Goal: Task Accomplishment & Management: Complete application form

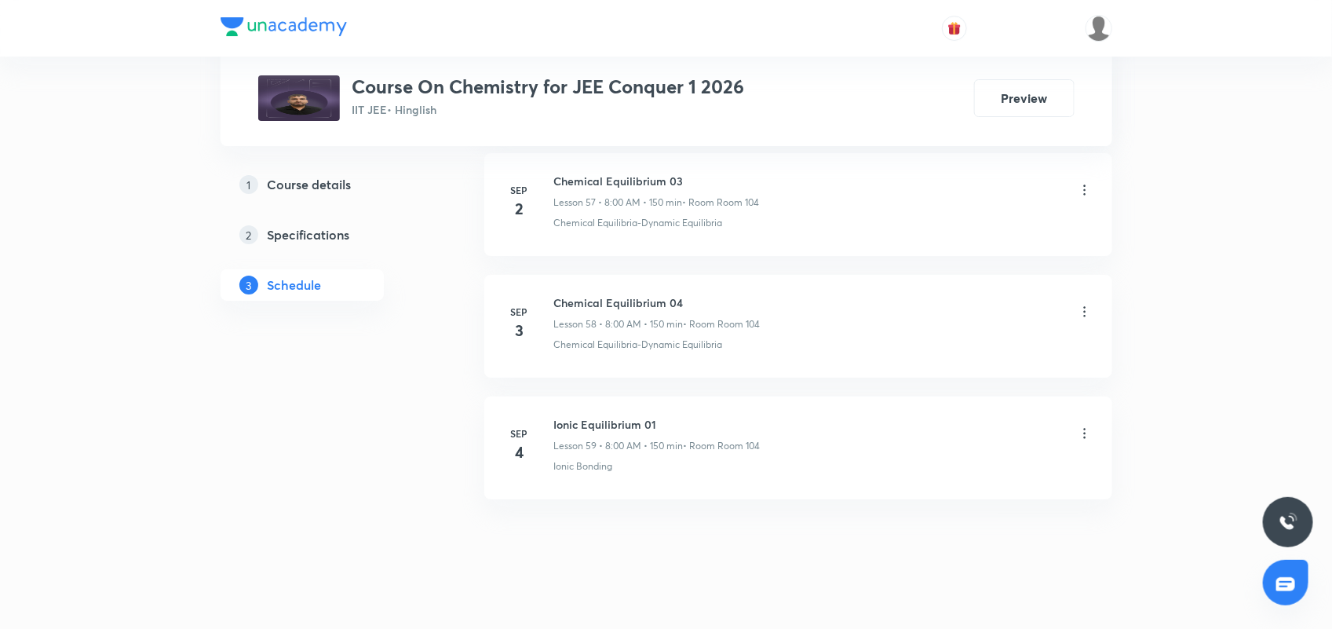
scroll to position [7927, 0]
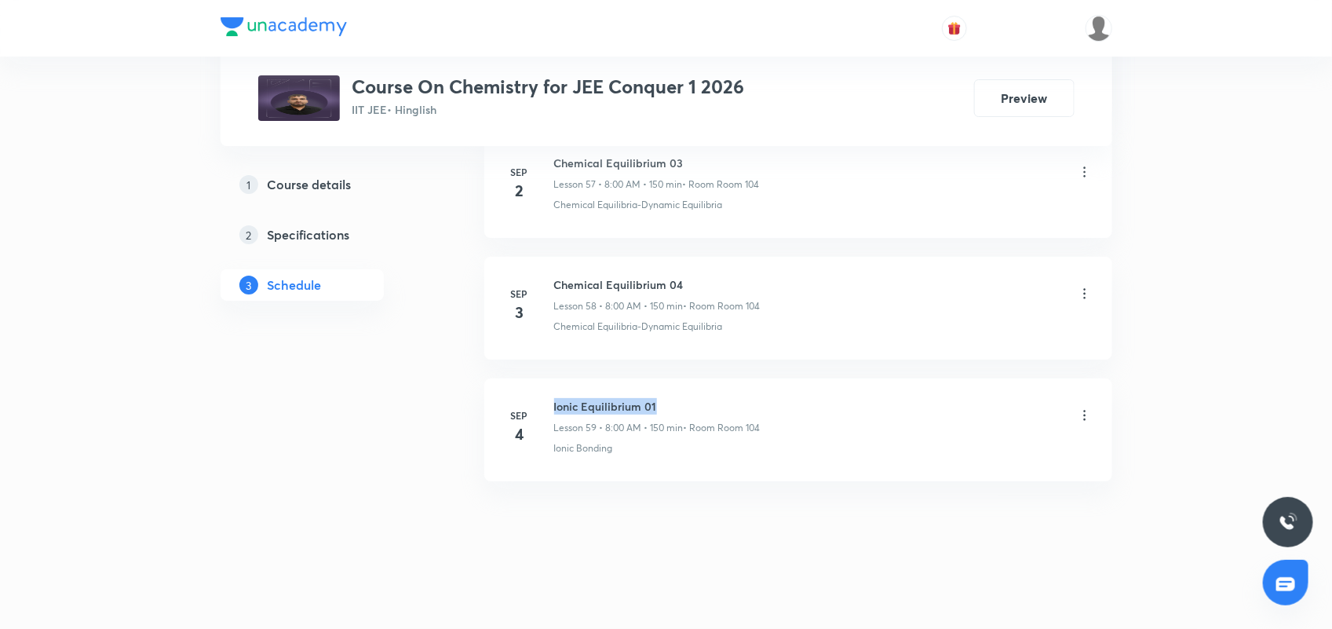
drag, startPoint x: 552, startPoint y: 402, endPoint x: 710, endPoint y: 402, distance: 158.5
click at [710, 402] on div "[DATE] Ionic Equilibrium 01 Lesson 59 • 8:00 AM • 150 min • Room Room 104 Ionic…" at bounding box center [798, 426] width 588 height 57
copy h6 "Ionic Equilibrium 01"
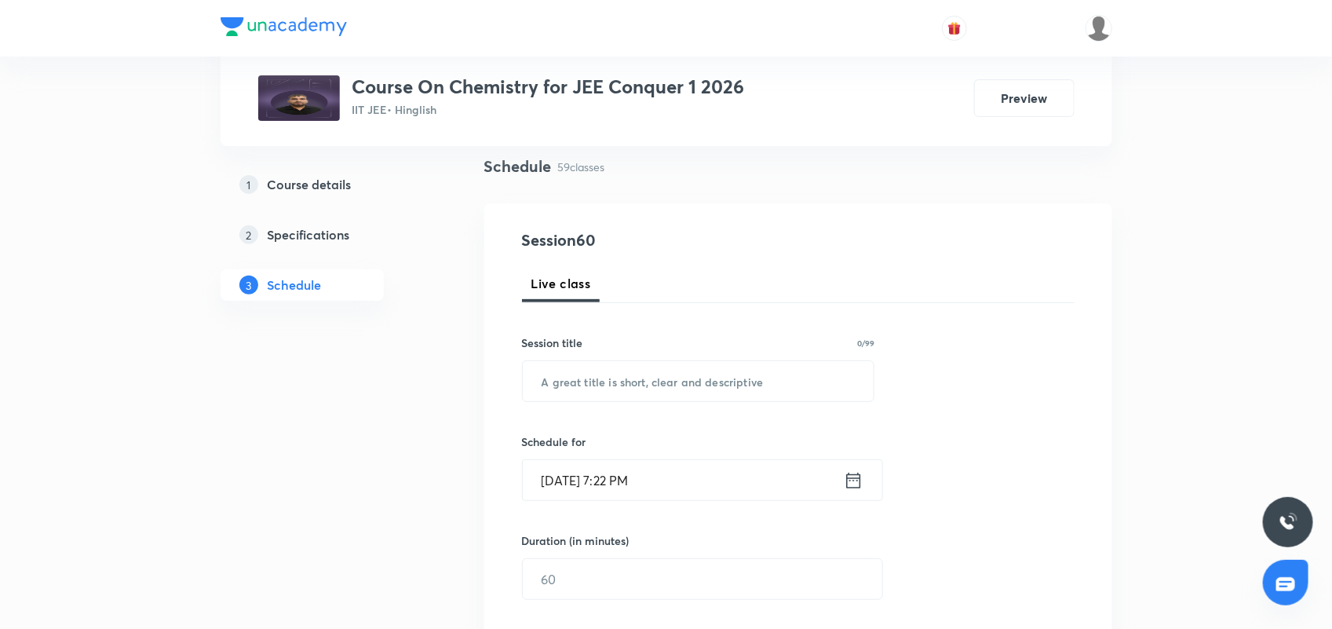
scroll to position [0, 0]
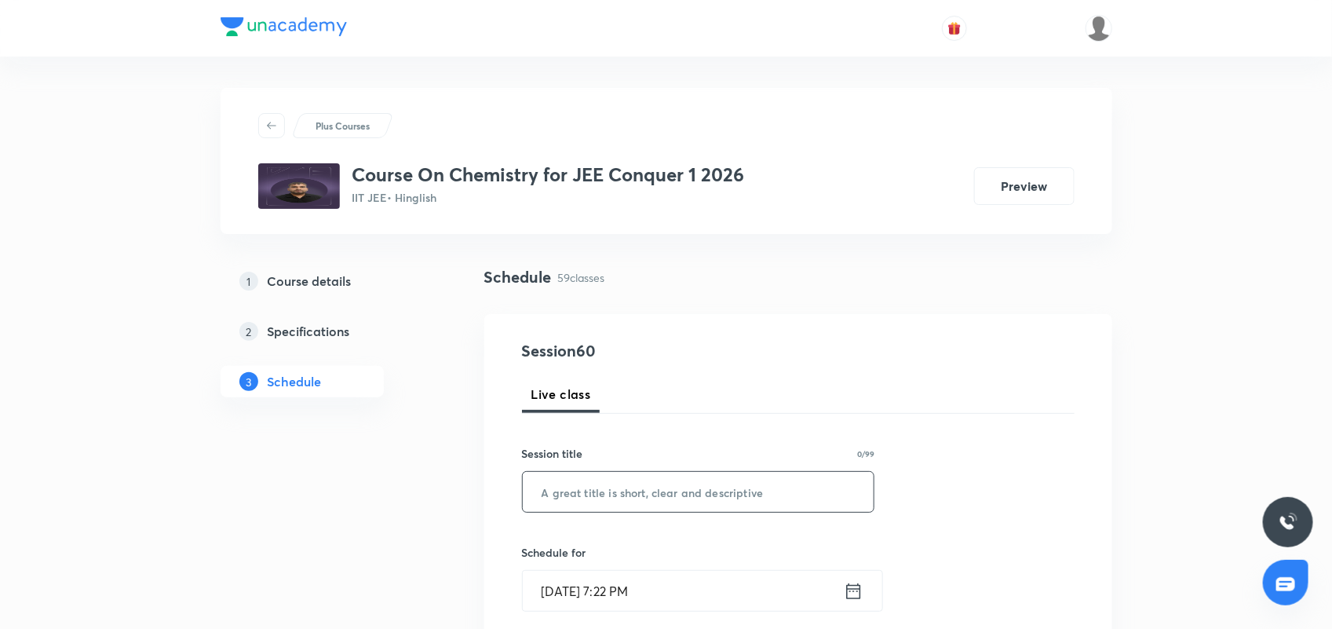
click at [559, 493] on input "text" at bounding box center [699, 492] width 352 height 40
paste input "Ionic Equilibrium 01"
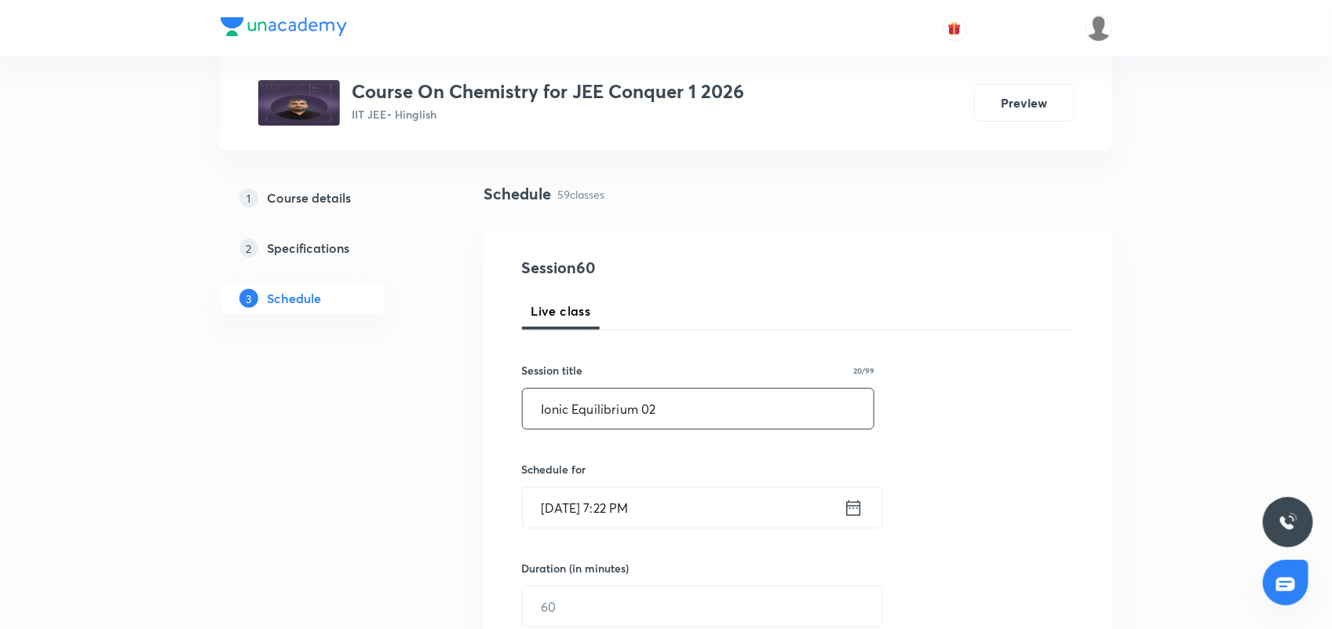
scroll to position [196, 0]
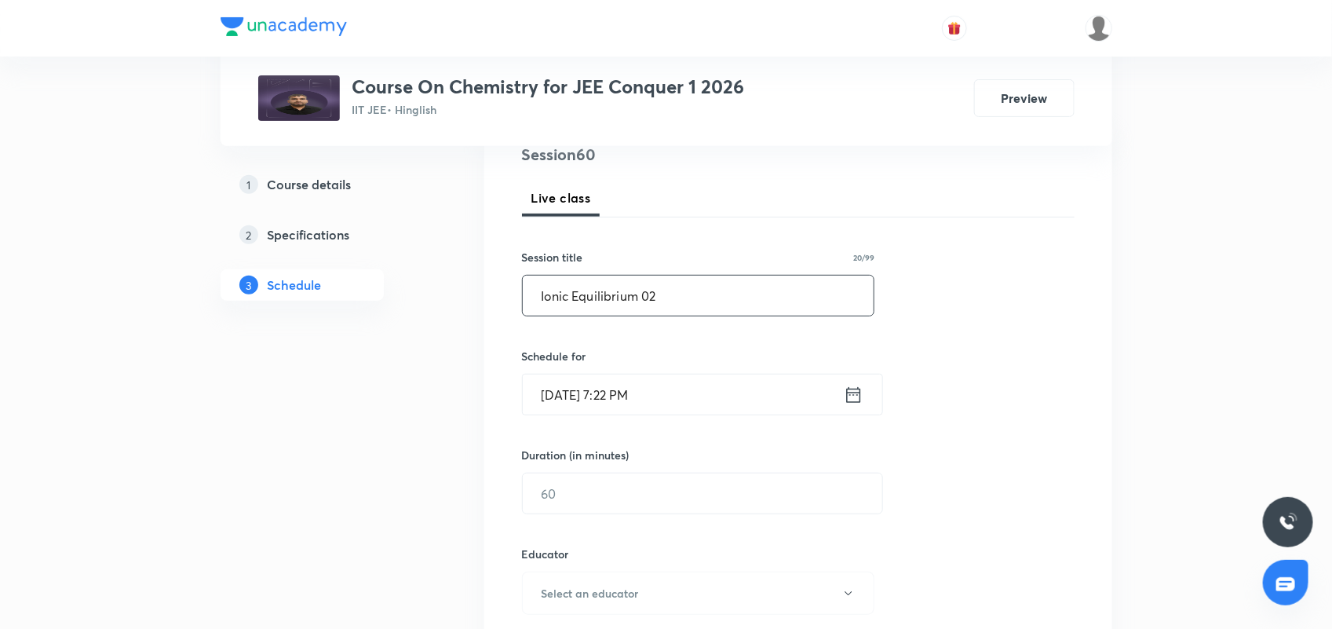
type input "Ionic Equilibrium 02"
click at [852, 391] on icon at bounding box center [853, 395] width 20 height 22
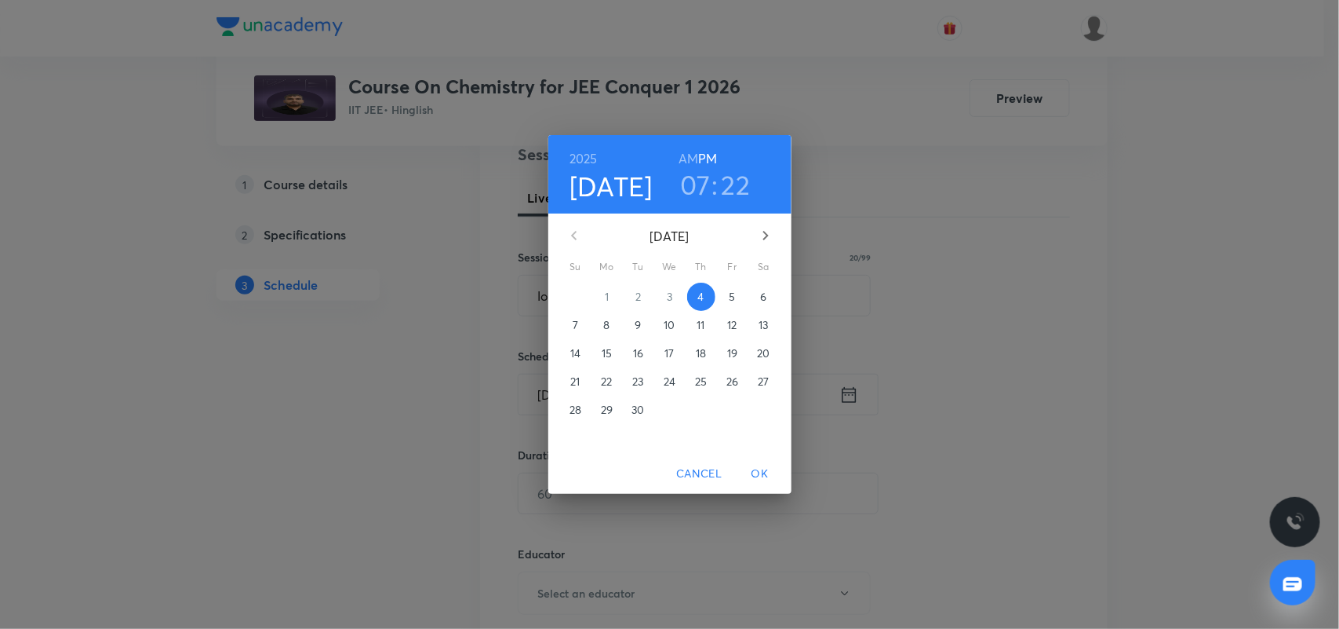
click at [727, 295] on span "5" at bounding box center [733, 297] width 28 height 16
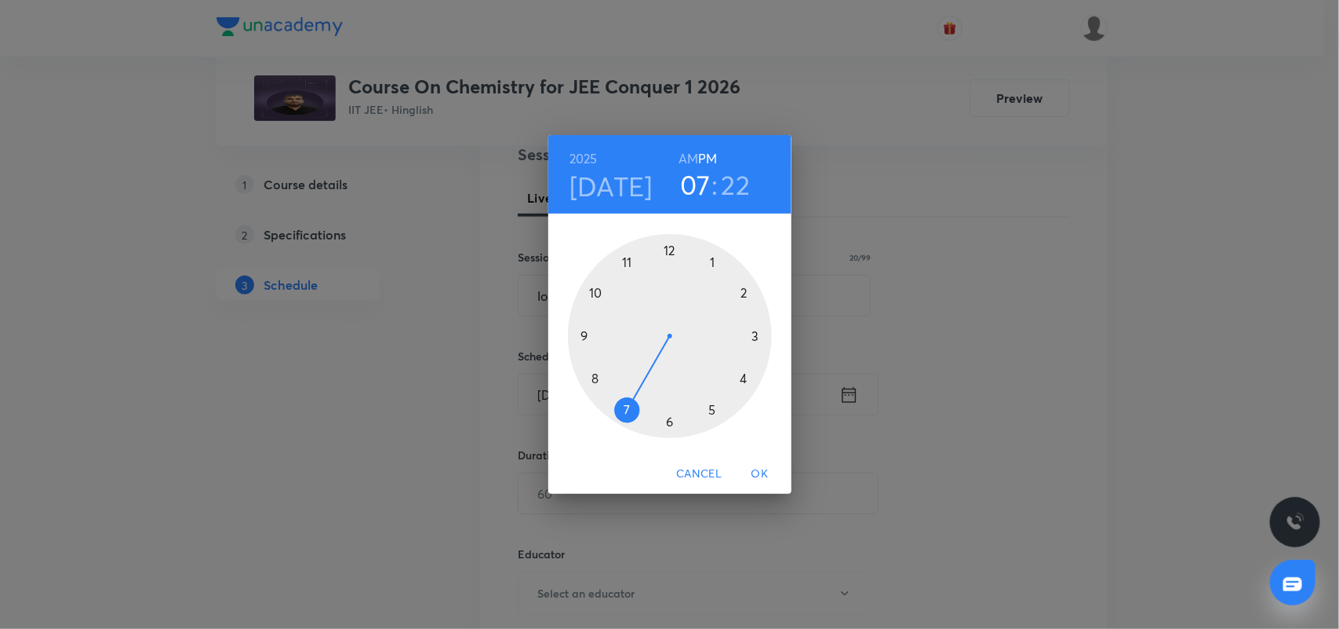
click at [693, 157] on h6 "AM" at bounding box center [689, 159] width 20 height 22
click at [597, 375] on div at bounding box center [670, 336] width 204 height 204
drag, startPoint x: 671, startPoint y: 245, endPoint x: 716, endPoint y: 290, distance: 64.4
click at [671, 246] on div at bounding box center [670, 336] width 204 height 204
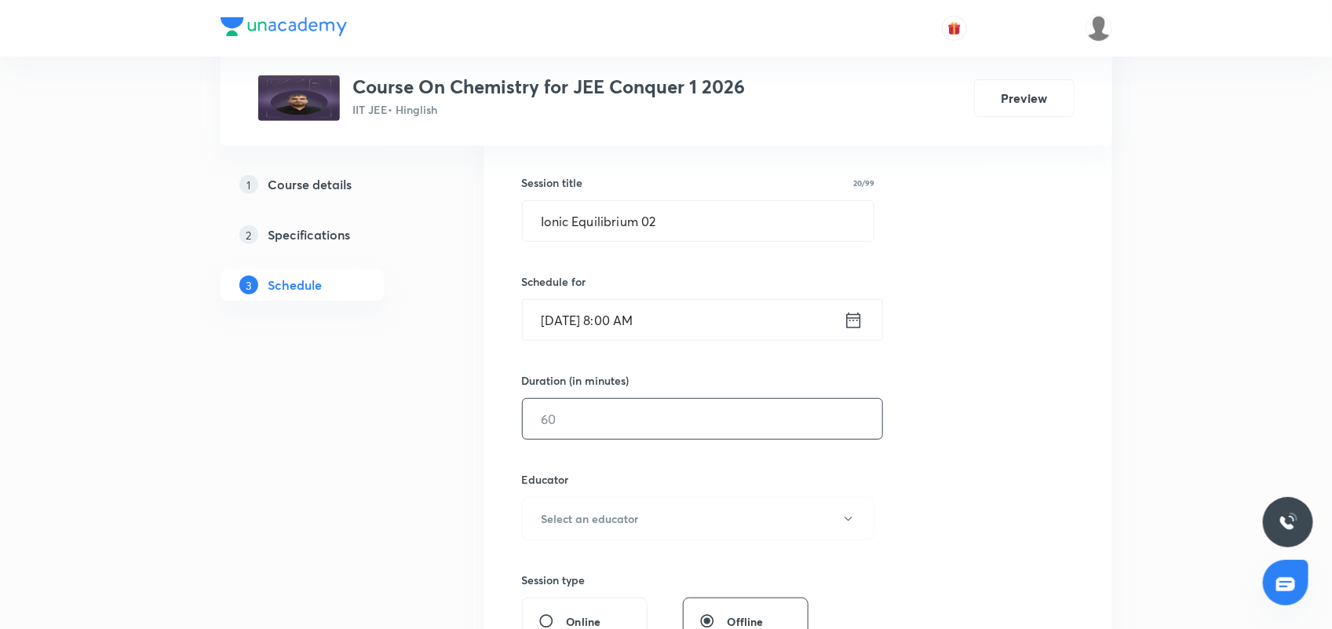
scroll to position [392, 0]
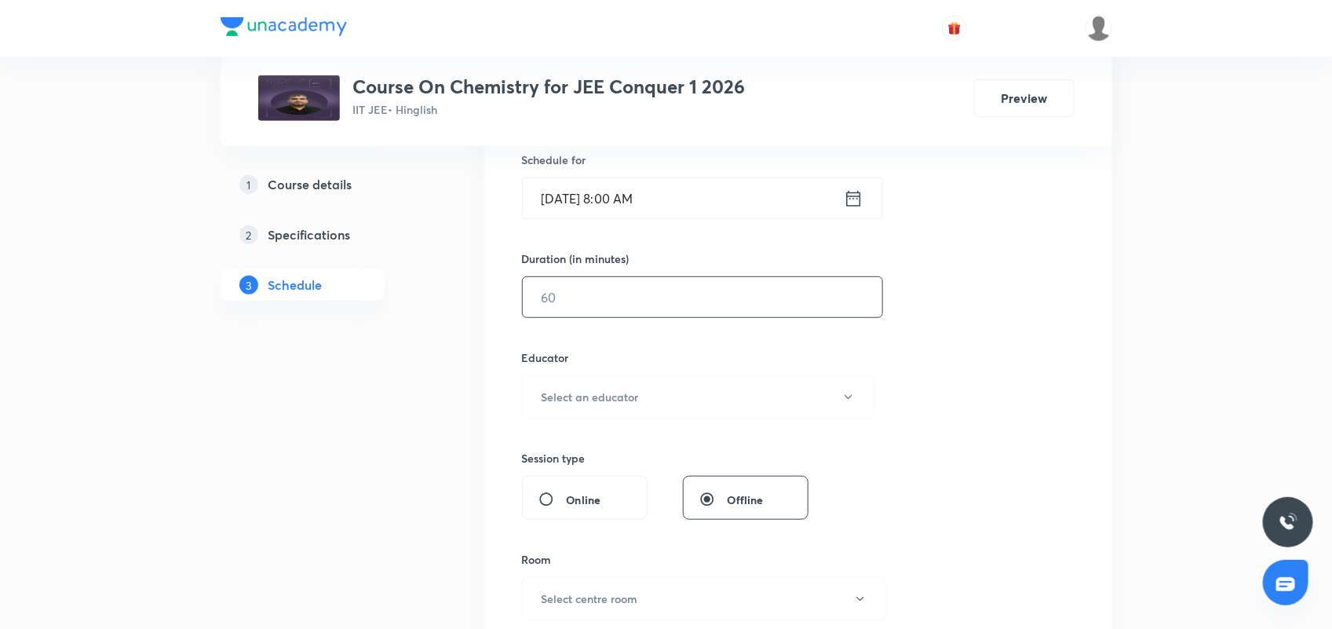
click at [672, 306] on input "text" at bounding box center [702, 297] width 359 height 40
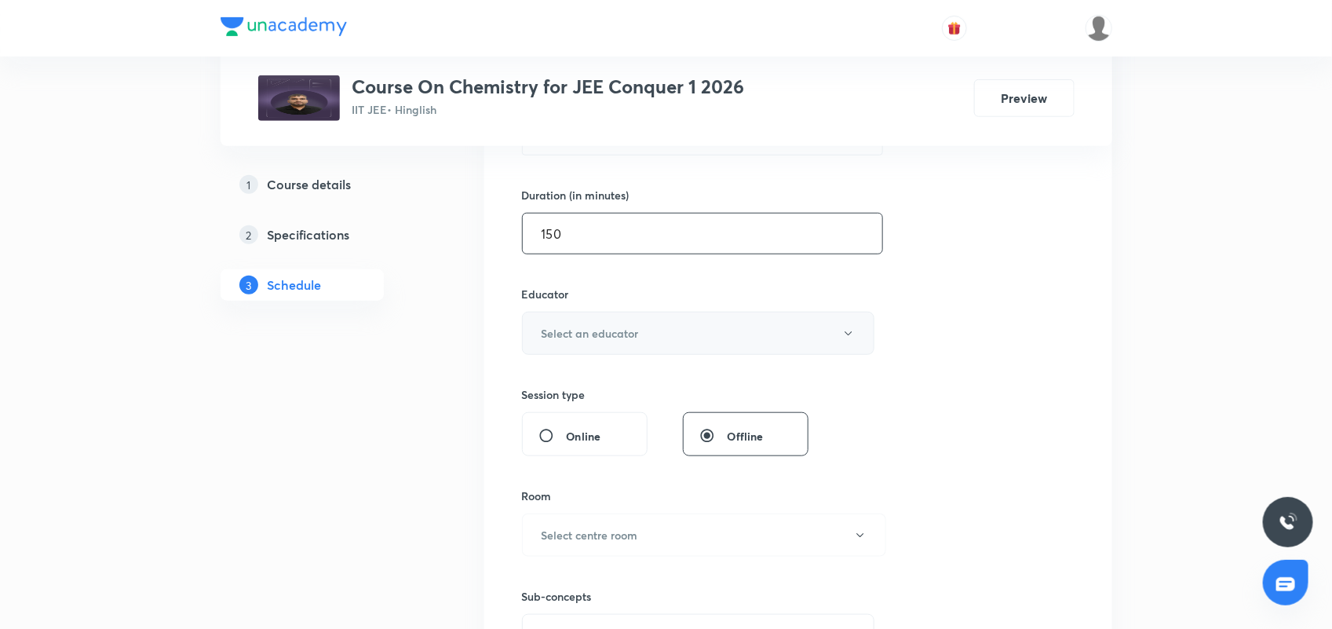
scroll to position [490, 0]
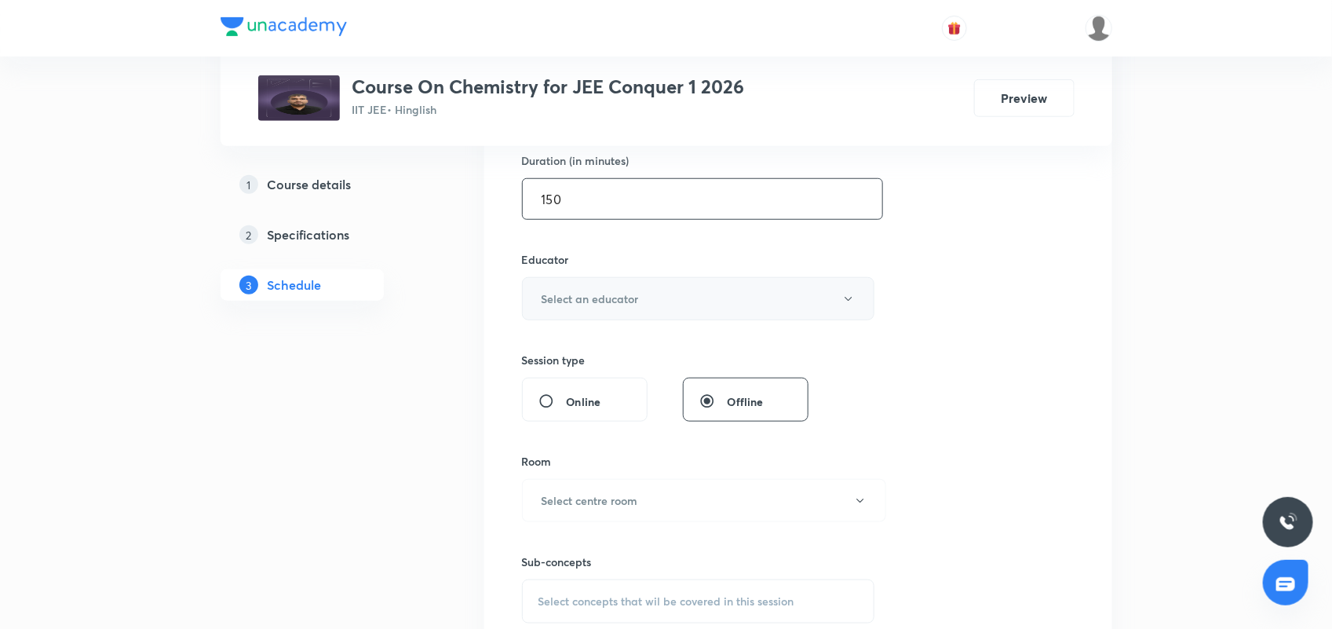
type input "150"
click at [655, 303] on button "Select an educator" at bounding box center [698, 298] width 353 height 43
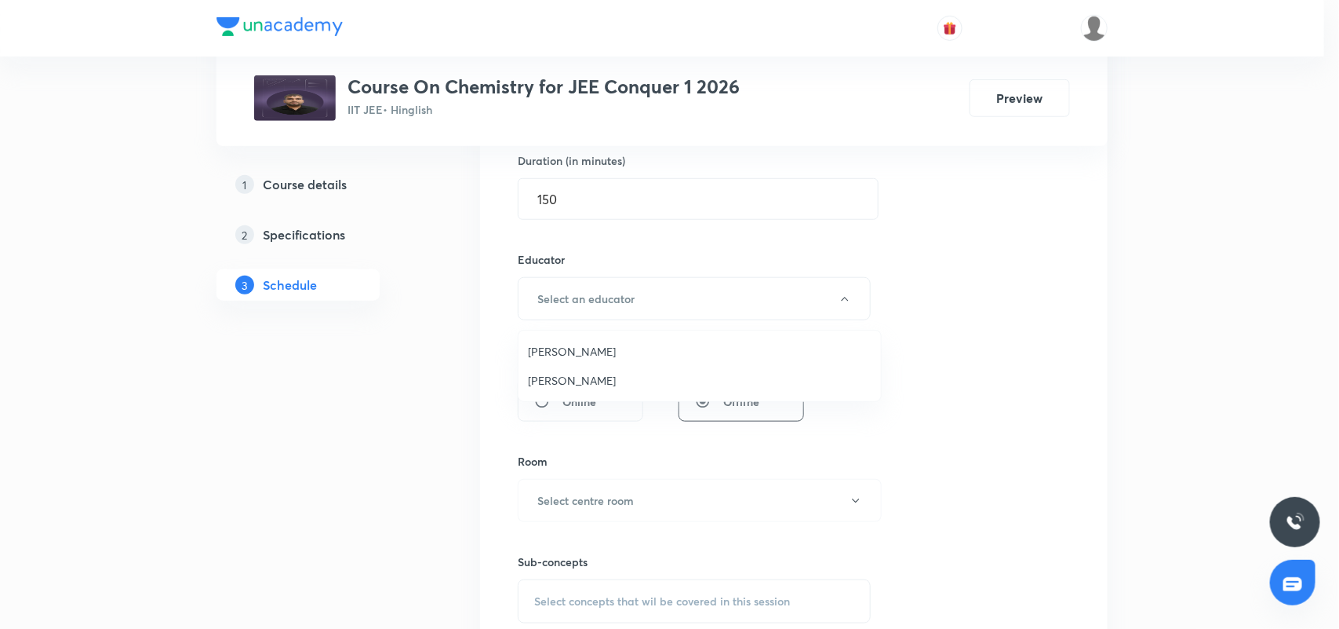
click at [596, 352] on span "[PERSON_NAME]" at bounding box center [700, 351] width 344 height 16
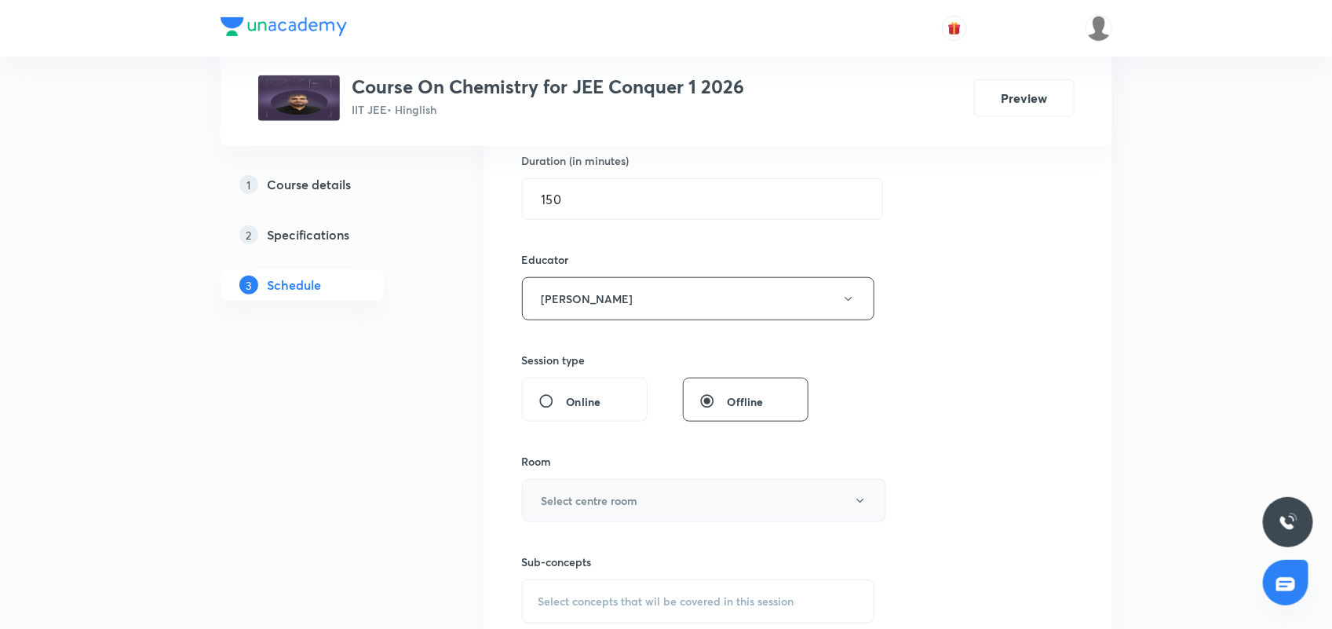
click at [612, 516] on button "Select centre room" at bounding box center [704, 500] width 364 height 43
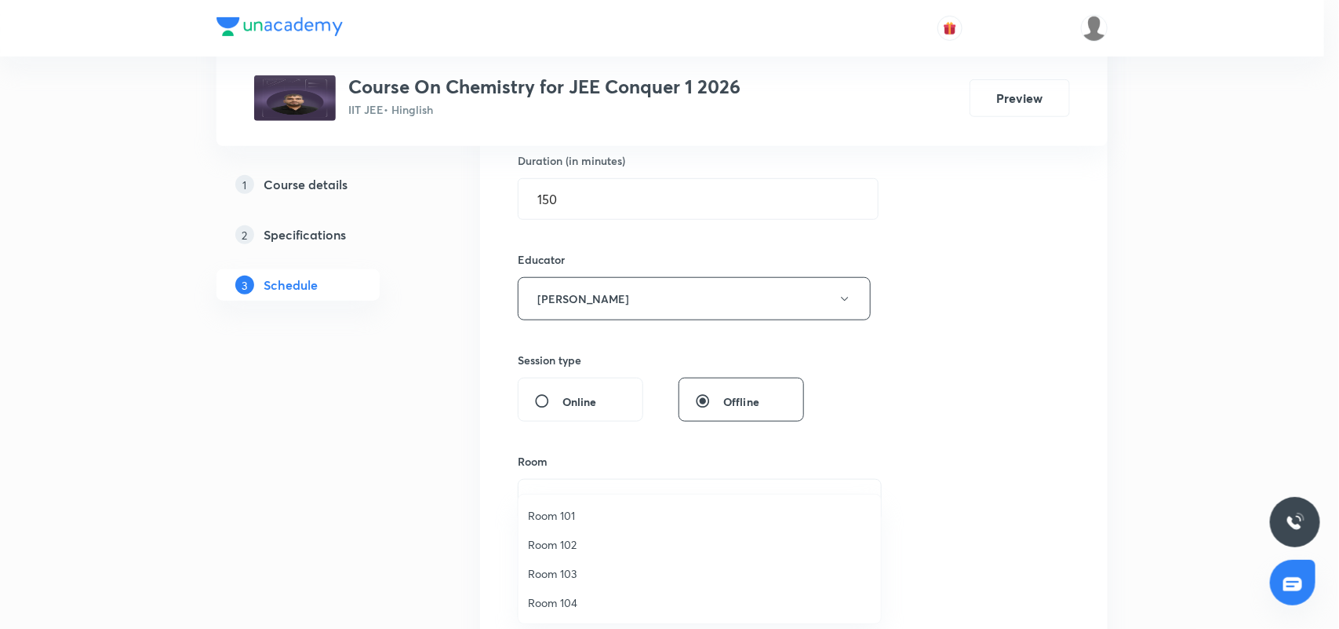
click at [573, 594] on span "Room 104" at bounding box center [700, 602] width 344 height 16
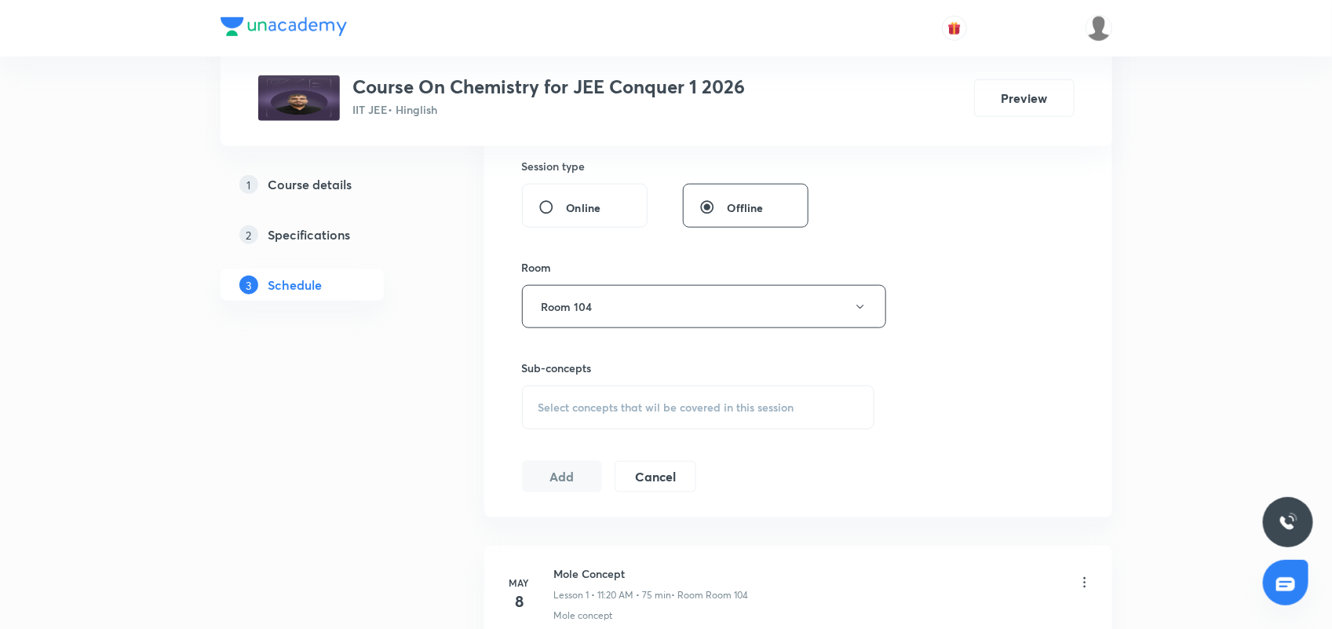
scroll to position [687, 0]
click at [592, 406] on span "Select concepts that wil be covered in this session" at bounding box center [666, 405] width 256 height 13
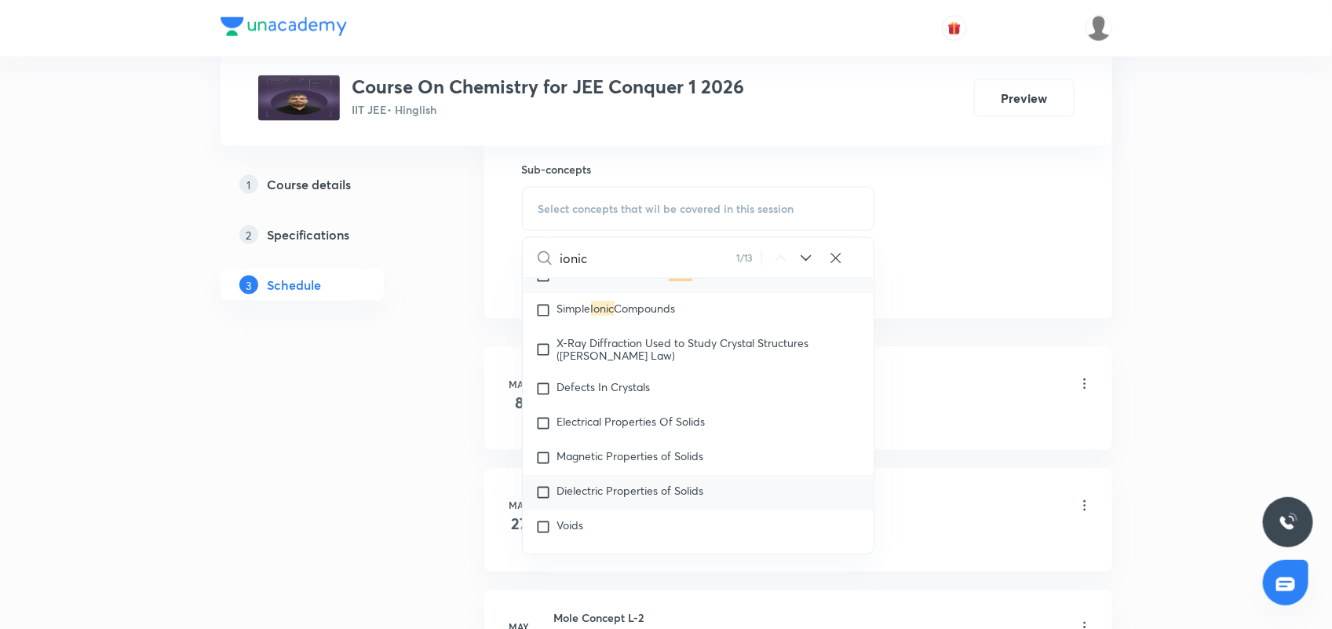
scroll to position [5089, 0]
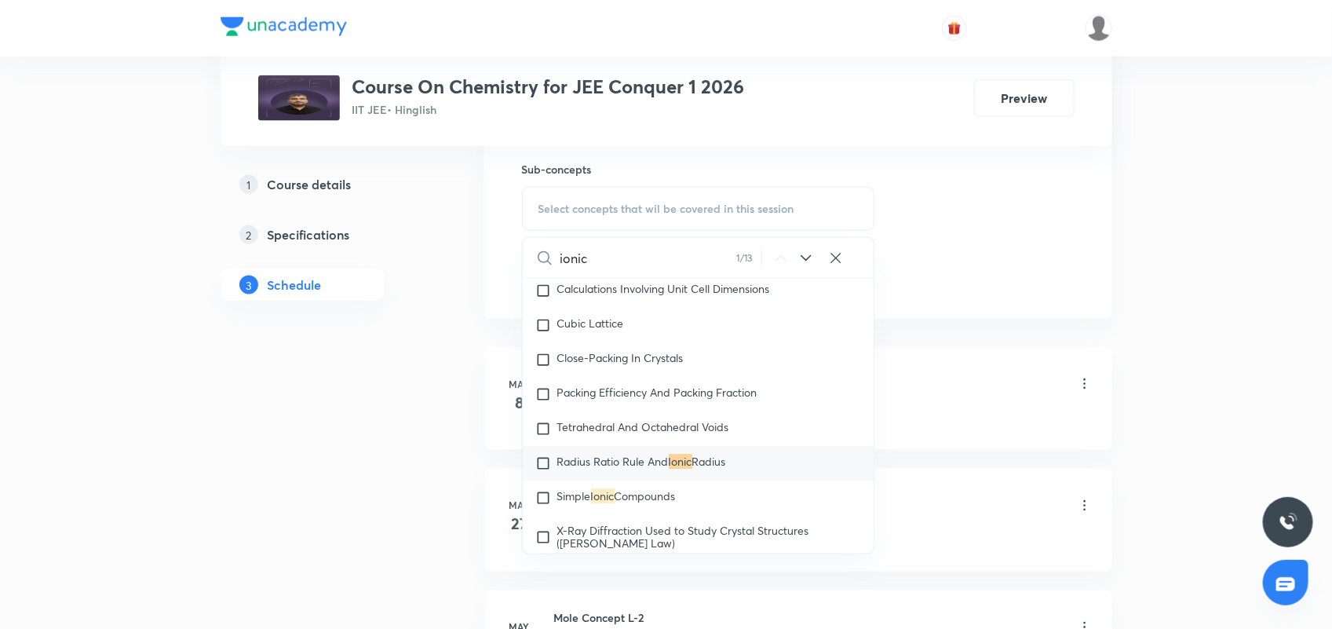
type input "ionic"
click at [808, 253] on icon at bounding box center [805, 258] width 19 height 19
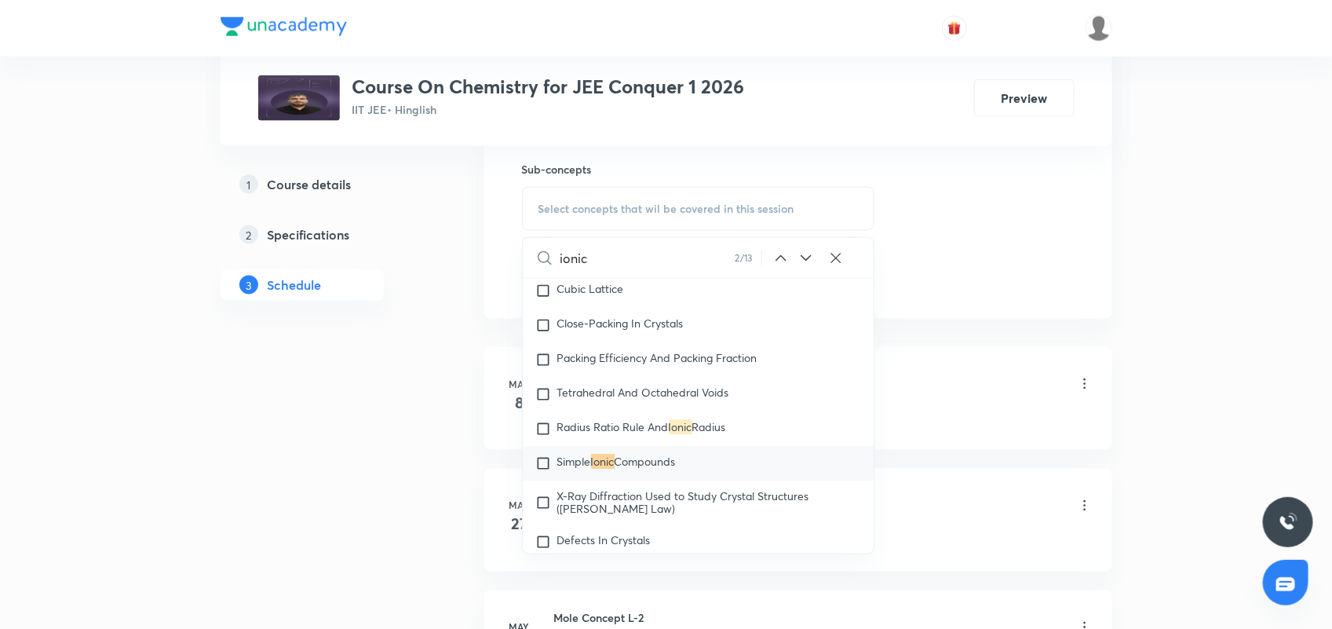
click at [810, 252] on icon at bounding box center [805, 258] width 19 height 19
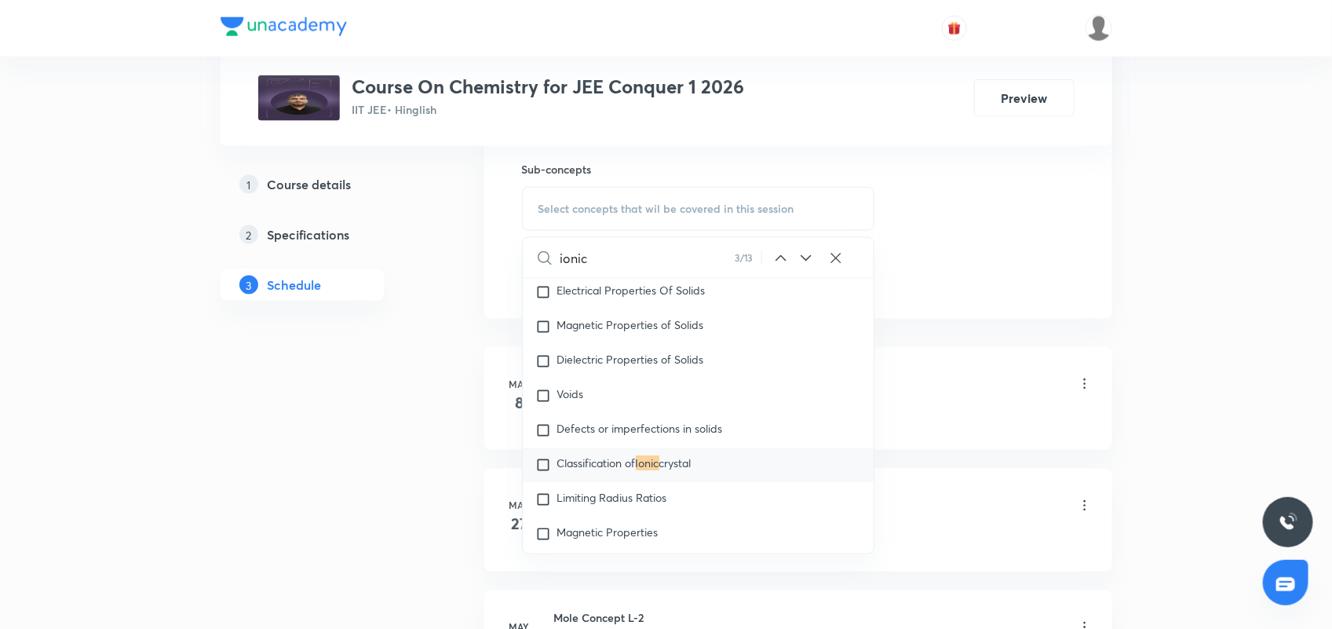
click at [810, 252] on icon at bounding box center [805, 258] width 19 height 19
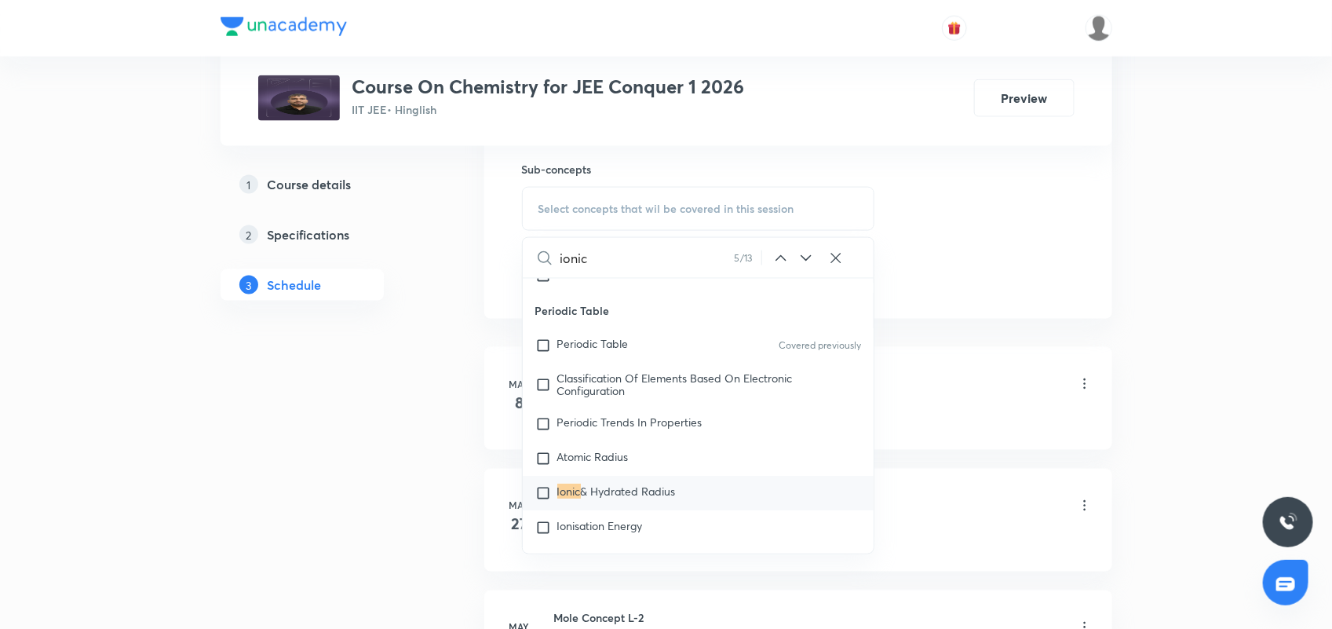
scroll to position [13396, 0]
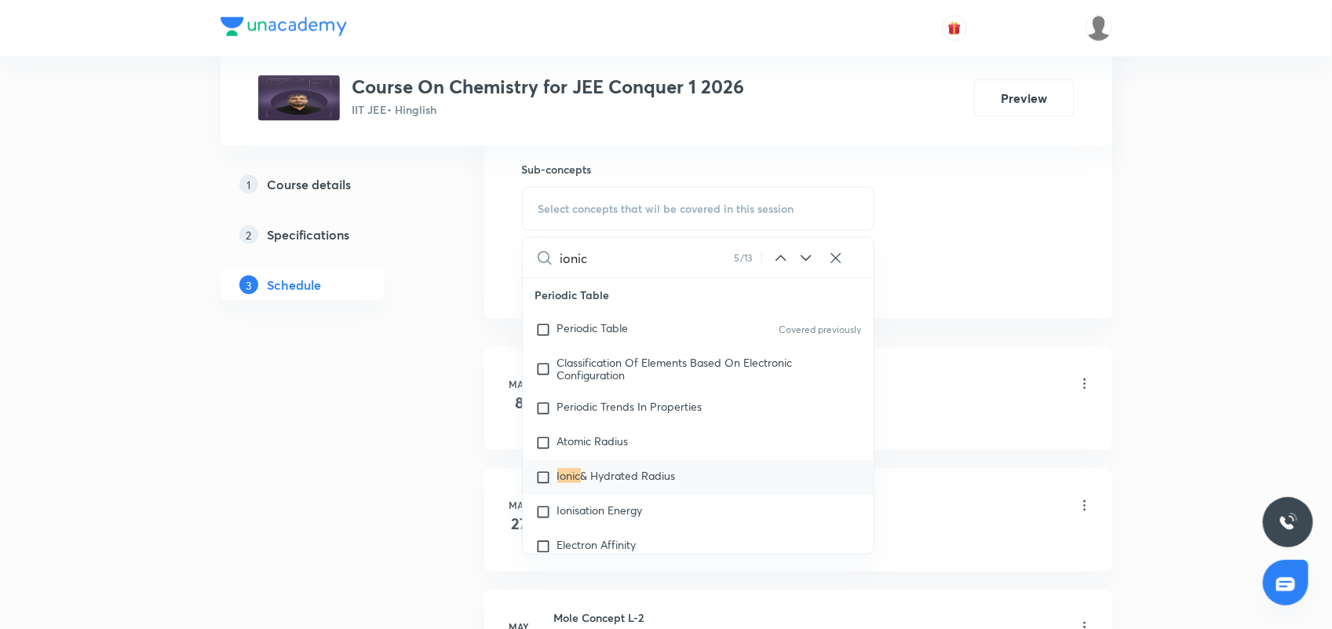
click at [802, 260] on icon at bounding box center [805, 258] width 19 height 19
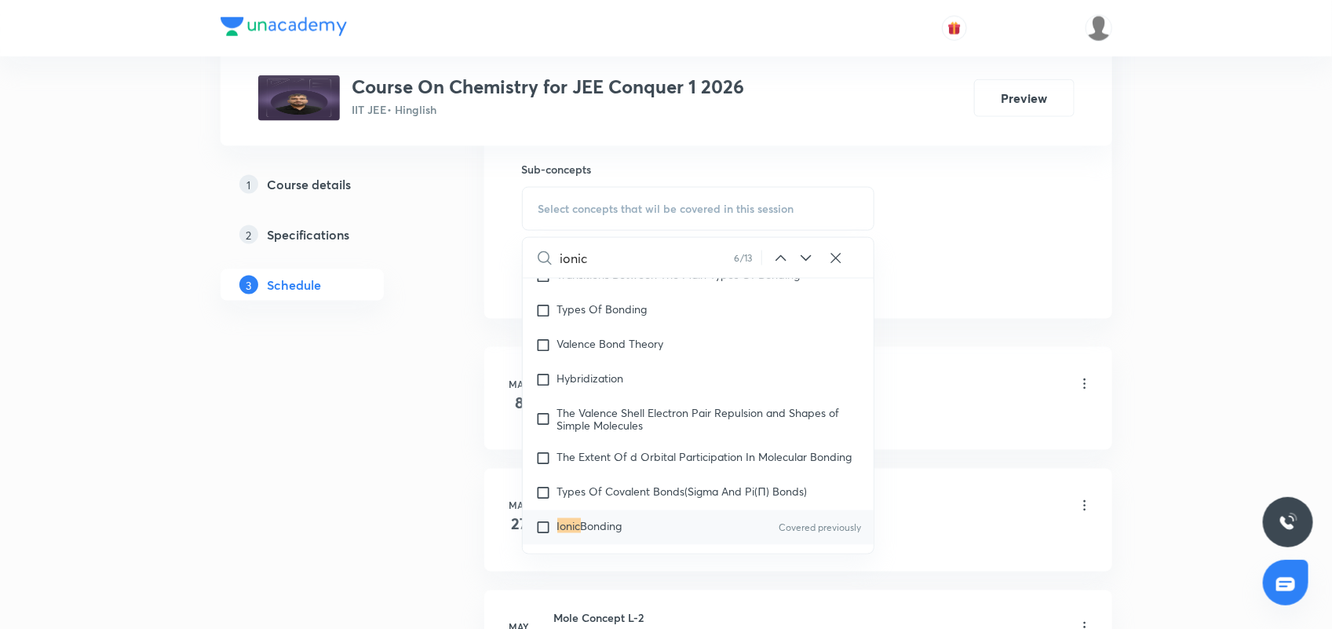
scroll to position [22449, 0]
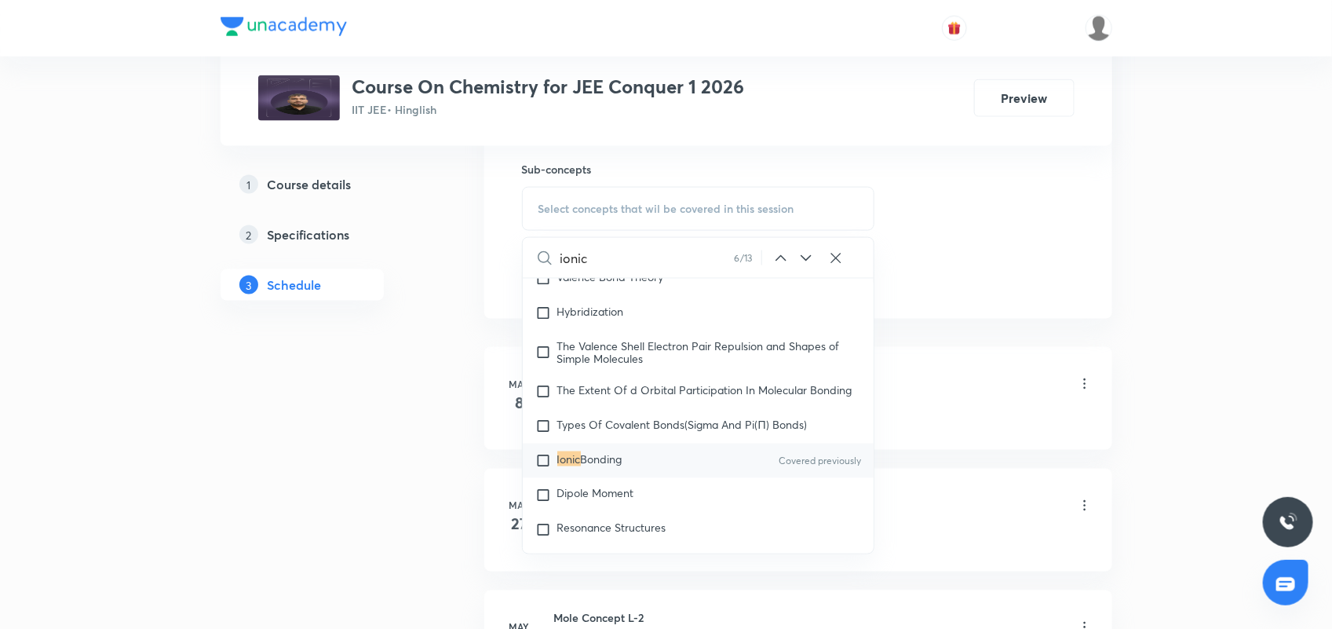
click at [691, 473] on div "Ionic Bonding Covered previously" at bounding box center [699, 460] width 352 height 35
checkbox input "true"
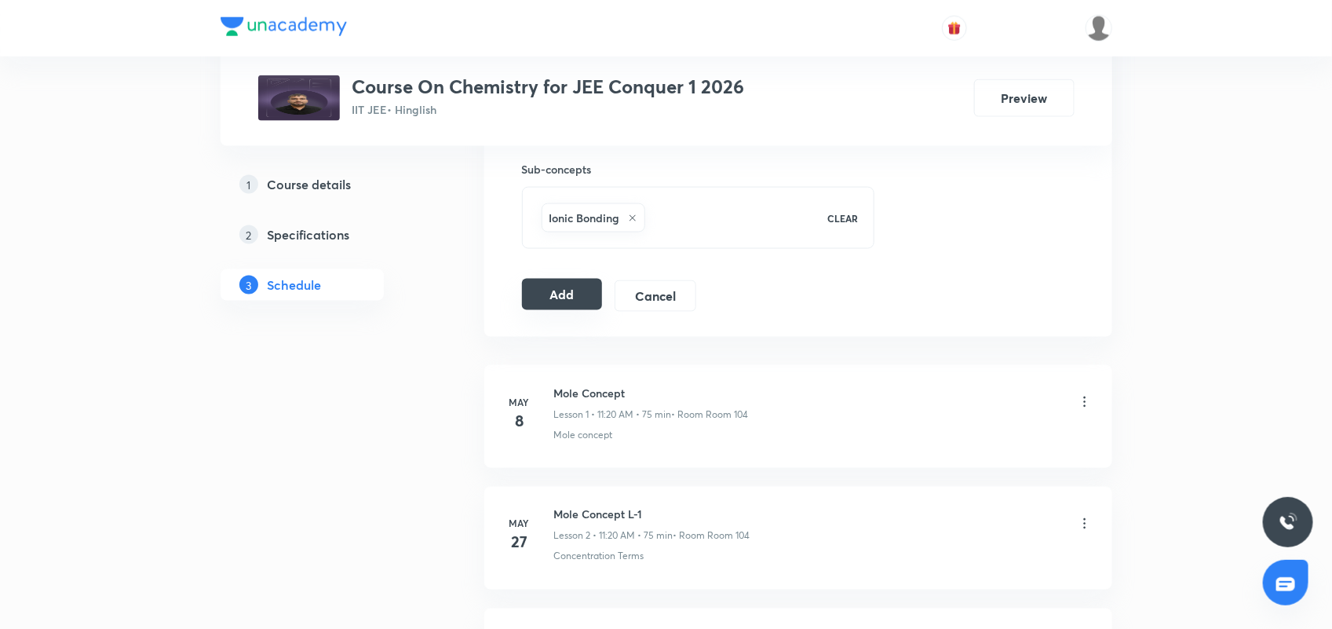
click at [557, 302] on button "Add" at bounding box center [562, 294] width 81 height 31
